Goal: Check status: Check status

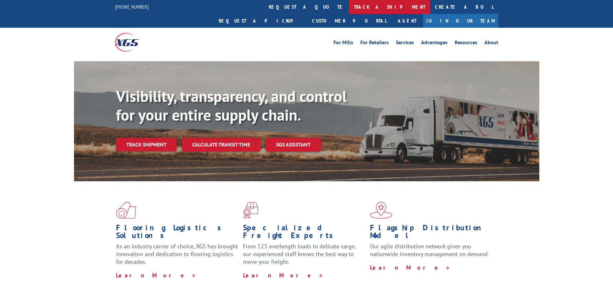
click at [349, 7] on link "track a shipment" at bounding box center [389, 7] width 81 height 14
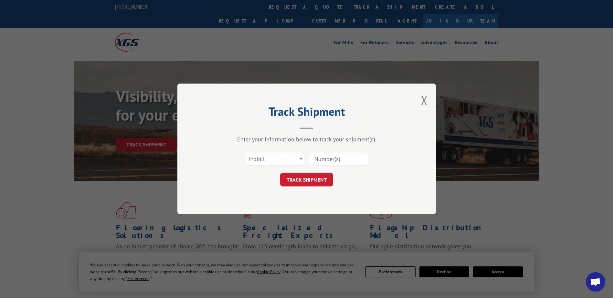
click at [336, 159] on input at bounding box center [338, 159] width 59 height 14
paste input "1217387"
type input "1217387"
click at [313, 183] on button "TRACK SHIPMENT" at bounding box center [306, 180] width 53 height 14
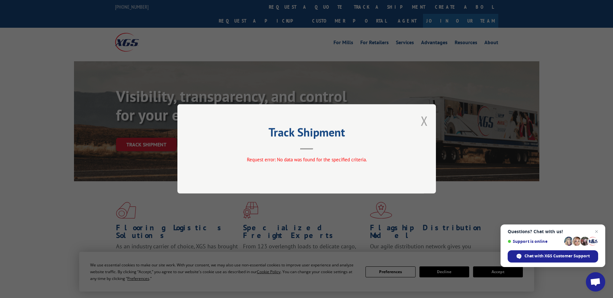
click at [422, 119] on button "Close modal" at bounding box center [424, 120] width 7 height 17
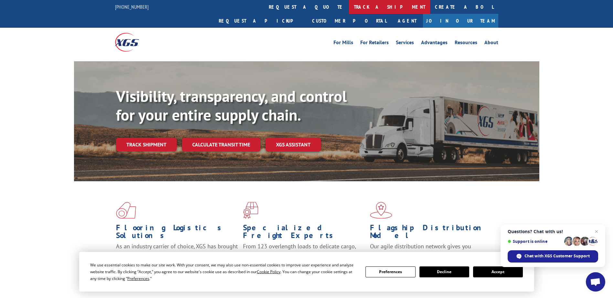
click at [349, 3] on link "track a shipment" at bounding box center [389, 7] width 81 height 14
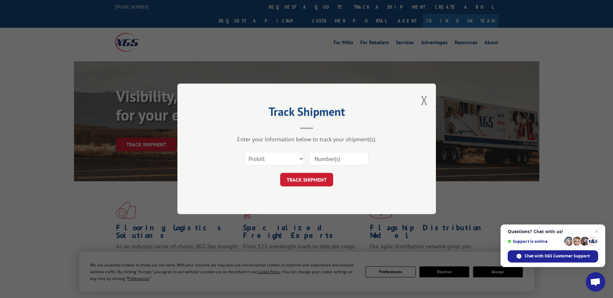
click at [304, 161] on div "Select category... Probill BOL PO" at bounding box center [307, 159] width 194 height 21
click at [296, 160] on select "Select category... Probill BOL PO" at bounding box center [274, 159] width 59 height 14
select select "bol"
click at [245, 152] on select "Select category... Probill BOL PO" at bounding box center [274, 159] width 59 height 14
click at [329, 158] on input at bounding box center [338, 159] width 59 height 14
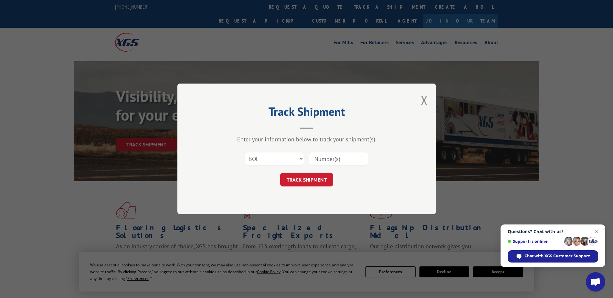
paste input "1217387"
type input "1217387"
click at [305, 182] on button "TRACK SHIPMENT" at bounding box center [306, 180] width 53 height 14
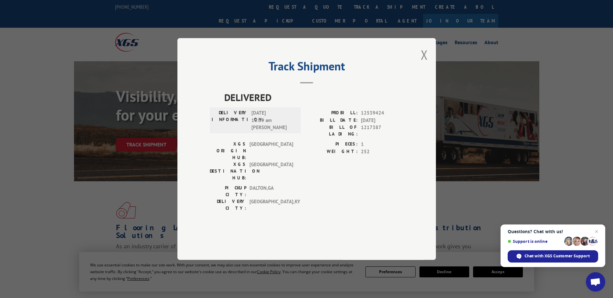
click at [426, 63] on button "Close modal" at bounding box center [424, 54] width 7 height 17
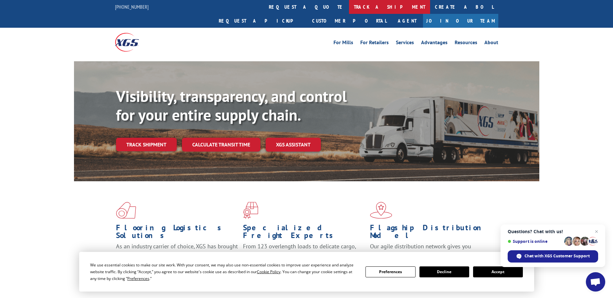
click at [349, 8] on link "track a shipment" at bounding box center [389, 7] width 81 height 14
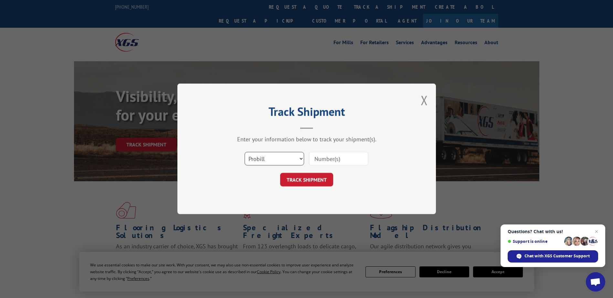
click at [292, 158] on select "Select category... Probill BOL PO" at bounding box center [274, 159] width 59 height 14
select select "bol"
click at [245, 152] on select "Select category... Probill BOL PO" at bounding box center [274, 159] width 59 height 14
click at [320, 160] on input at bounding box center [338, 159] width 59 height 14
paste input "1217495"
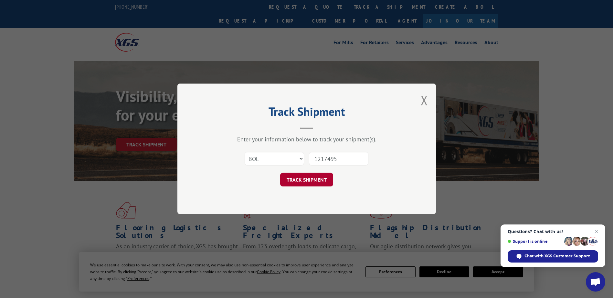
type input "1217495"
click at [301, 182] on button "TRACK SHIPMENT" at bounding box center [306, 180] width 53 height 14
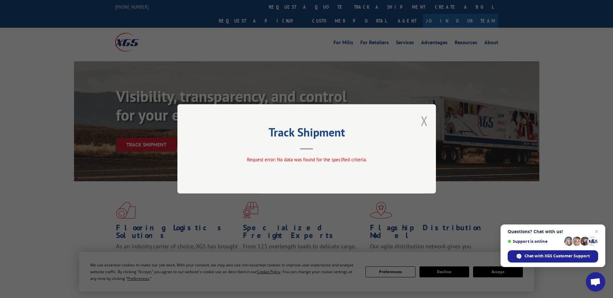
click at [423, 119] on button "Close modal" at bounding box center [424, 120] width 7 height 17
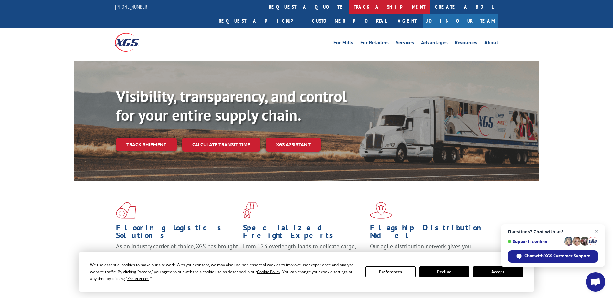
click at [349, 5] on link "track a shipment" at bounding box center [389, 7] width 81 height 14
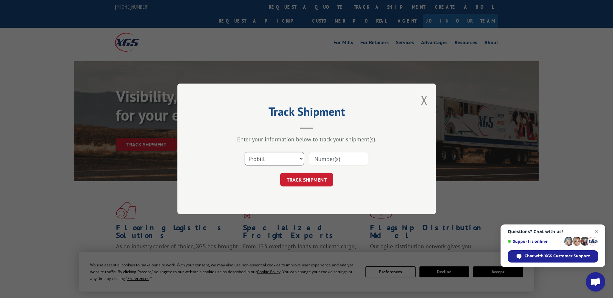
click at [299, 163] on select "Select category... Probill BOL PO" at bounding box center [274, 159] width 59 height 14
select select "bol"
click at [245, 152] on select "Select category... Probill BOL PO" at bounding box center [274, 159] width 59 height 14
drag, startPoint x: 322, startPoint y: 171, endPoint x: 331, endPoint y: 163, distance: 11.7
click at [324, 171] on form "Select category... Probill BOL PO TRACK SHIPMENT" at bounding box center [307, 168] width 194 height 38
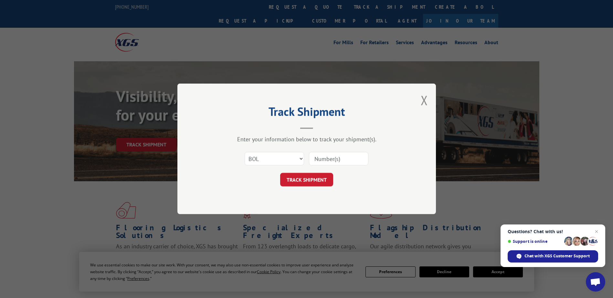
click at [332, 162] on input at bounding box center [338, 159] width 59 height 14
paste input "1217495"
type input "1217495"
drag, startPoint x: 312, startPoint y: 175, endPoint x: 317, endPoint y: 180, distance: 7.8
click at [312, 175] on button "TRACK SHIPMENT" at bounding box center [306, 180] width 53 height 14
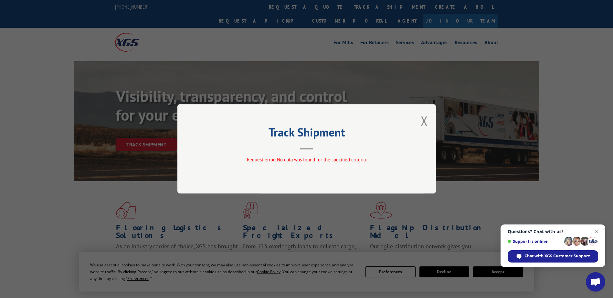
click at [428, 120] on div "Track Shipment Request error: No data was found for the specified criteria." at bounding box center [306, 148] width 258 height 89
click at [423, 121] on button "Close modal" at bounding box center [424, 120] width 7 height 17
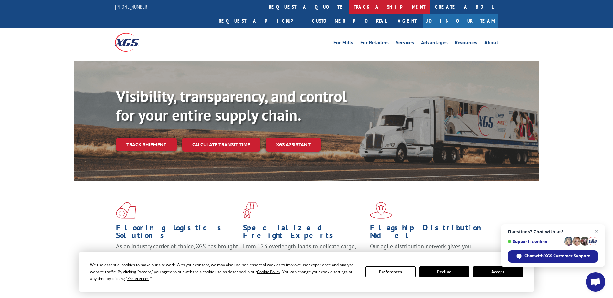
click at [349, 9] on link "track a shipment" at bounding box center [389, 7] width 81 height 14
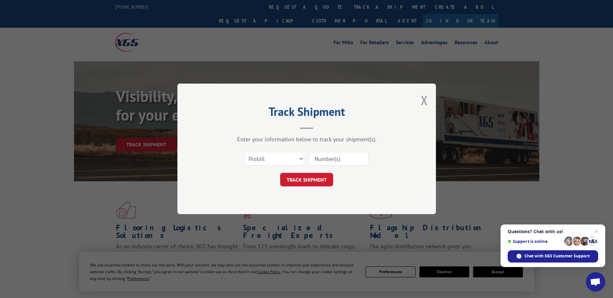
drag, startPoint x: 305, startPoint y: 161, endPoint x: 298, endPoint y: 169, distance: 10.3
click at [304, 161] on div "Select category... Probill BOL PO" at bounding box center [307, 159] width 194 height 21
drag, startPoint x: 298, startPoint y: 157, endPoint x: 299, endPoint y: 161, distance: 3.9
click at [299, 157] on select "Select category... Probill BOL PO" at bounding box center [274, 159] width 59 height 14
select select "bol"
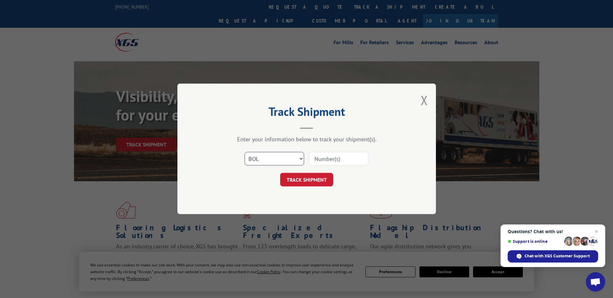
click at [245, 152] on select "Select category... Probill BOL PO" at bounding box center [274, 159] width 59 height 14
click at [324, 164] on input at bounding box center [338, 159] width 59 height 14
paste input "6011119"
type input "6011119"
click at [310, 179] on button "TRACK SHIPMENT" at bounding box center [306, 180] width 53 height 14
